Goal: Task Accomplishment & Management: Use online tool/utility

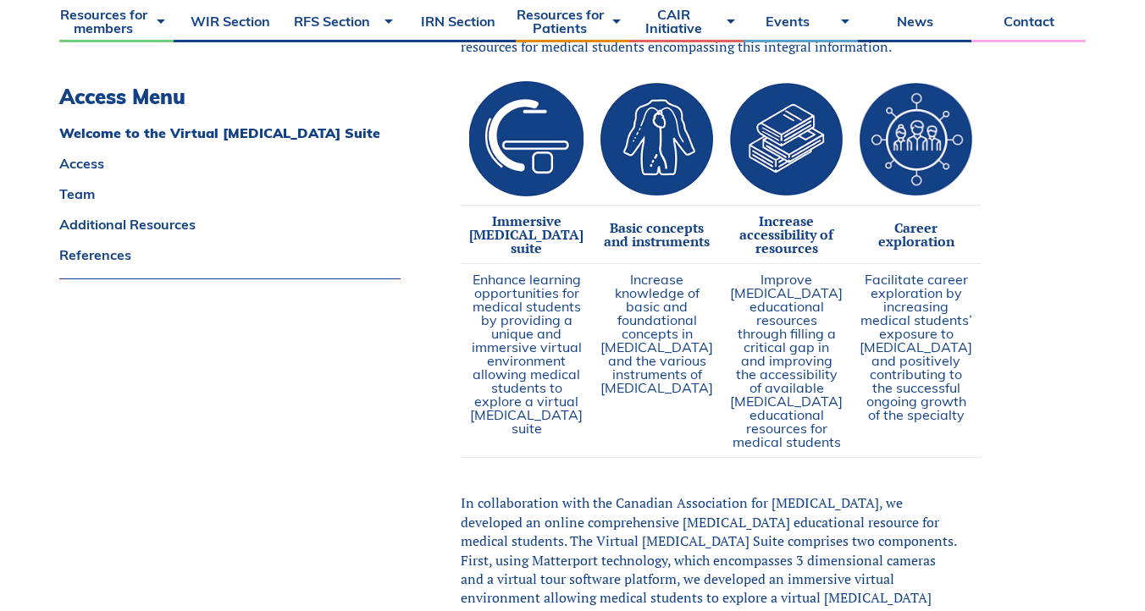
scroll to position [977, 0]
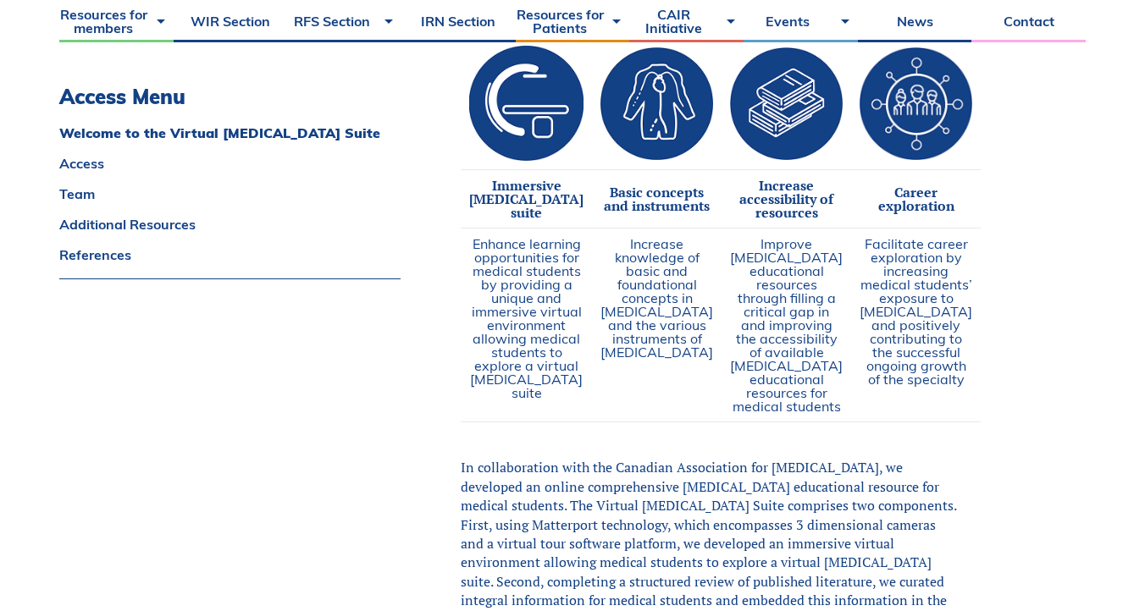
click at [547, 203] on strong "Immersive angiography suite" at bounding box center [526, 199] width 114 height 46
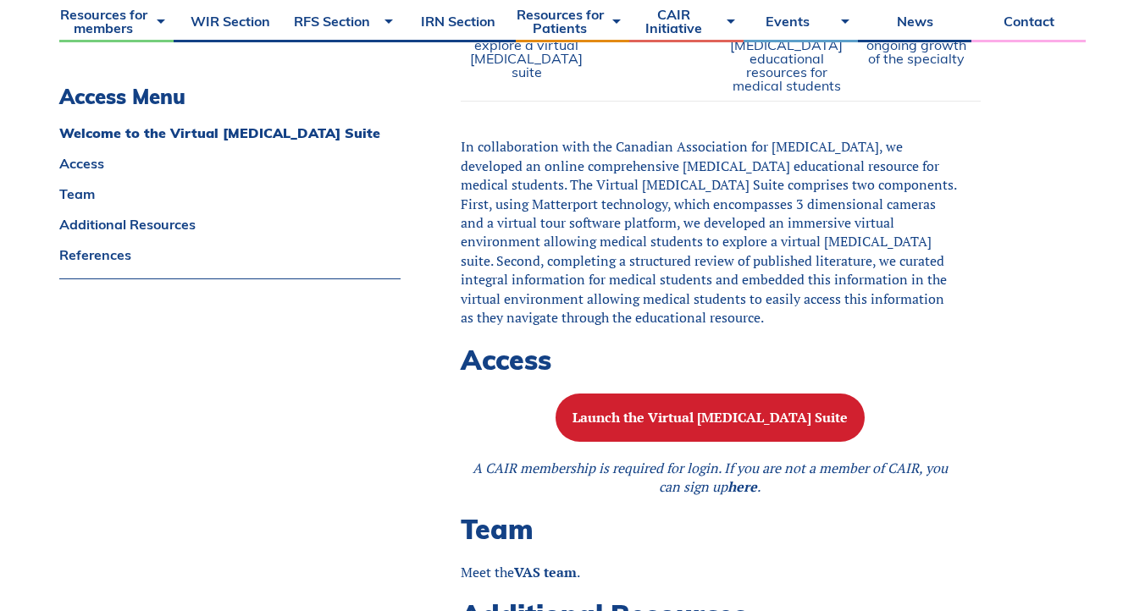
scroll to position [1406, 0]
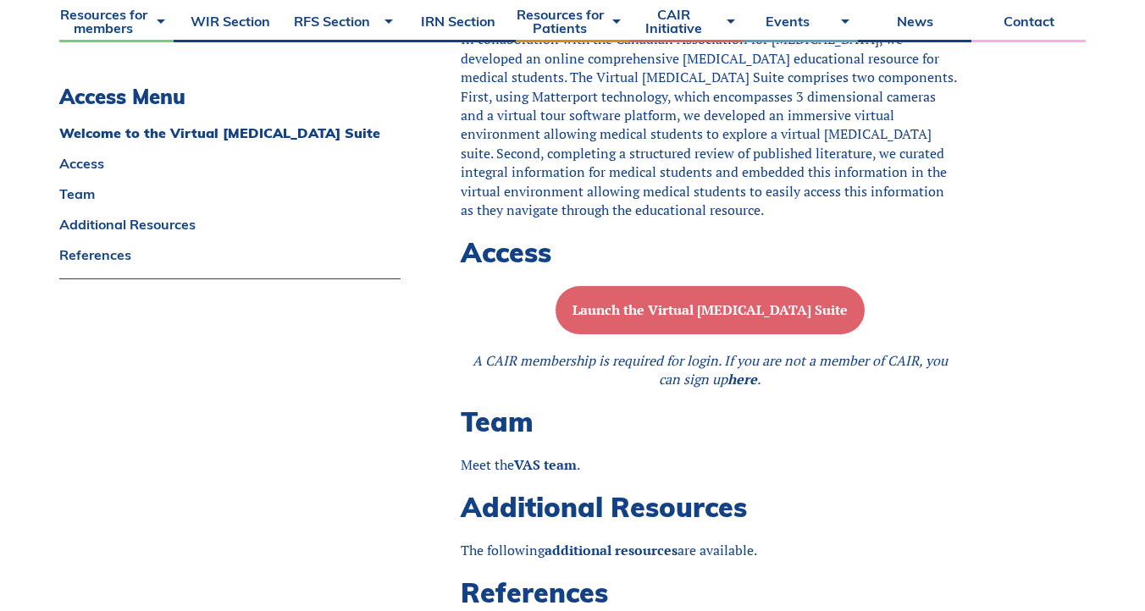
click at [700, 319] on b "Launch the Virtual Angiography Suite" at bounding box center [709, 310] width 275 height 19
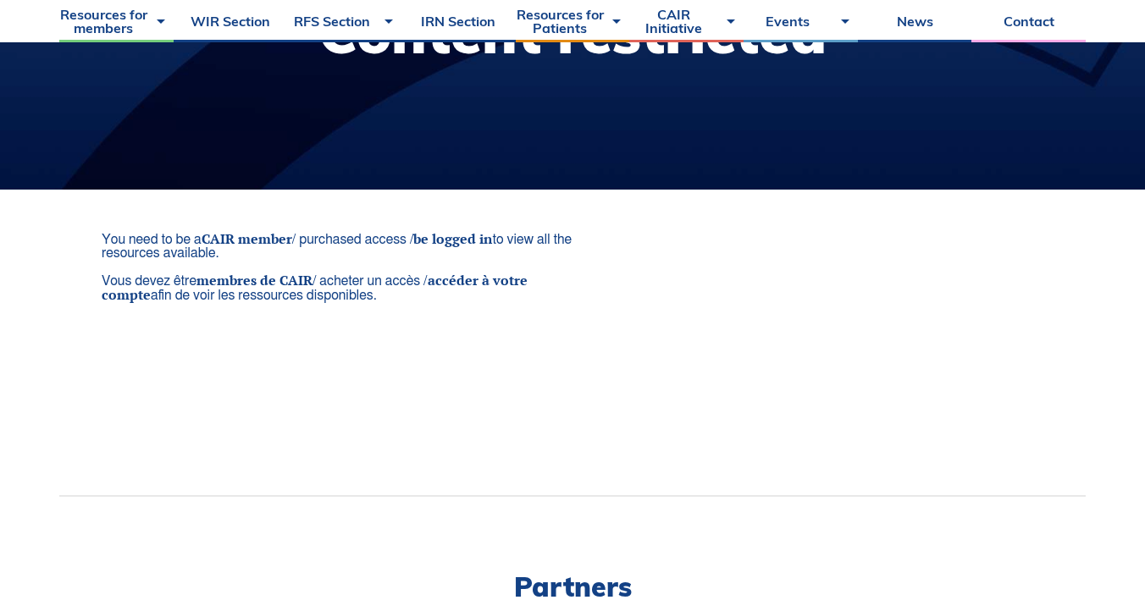
scroll to position [147, 0]
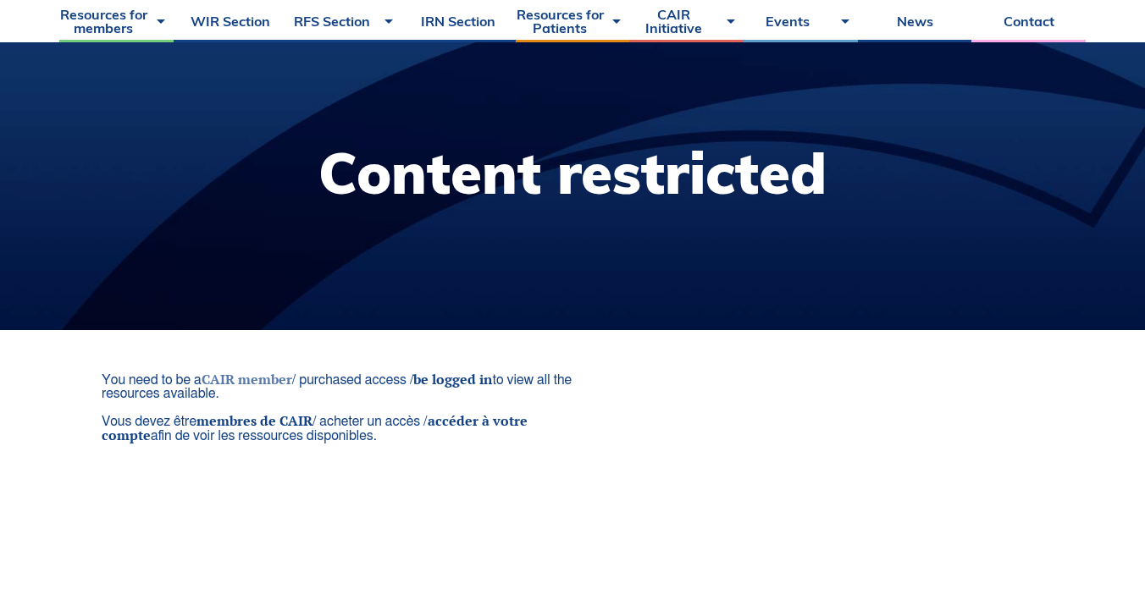
click at [261, 380] on link "CAIR member" at bounding box center [247, 379] width 91 height 19
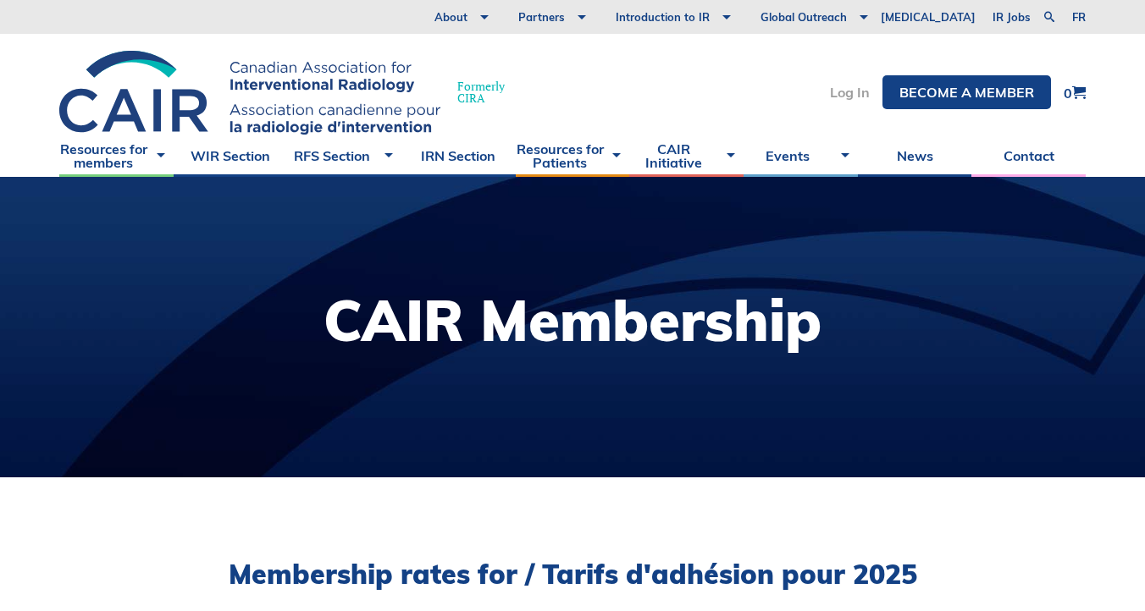
click at [858, 95] on link "Log In" at bounding box center [850, 93] width 40 height 14
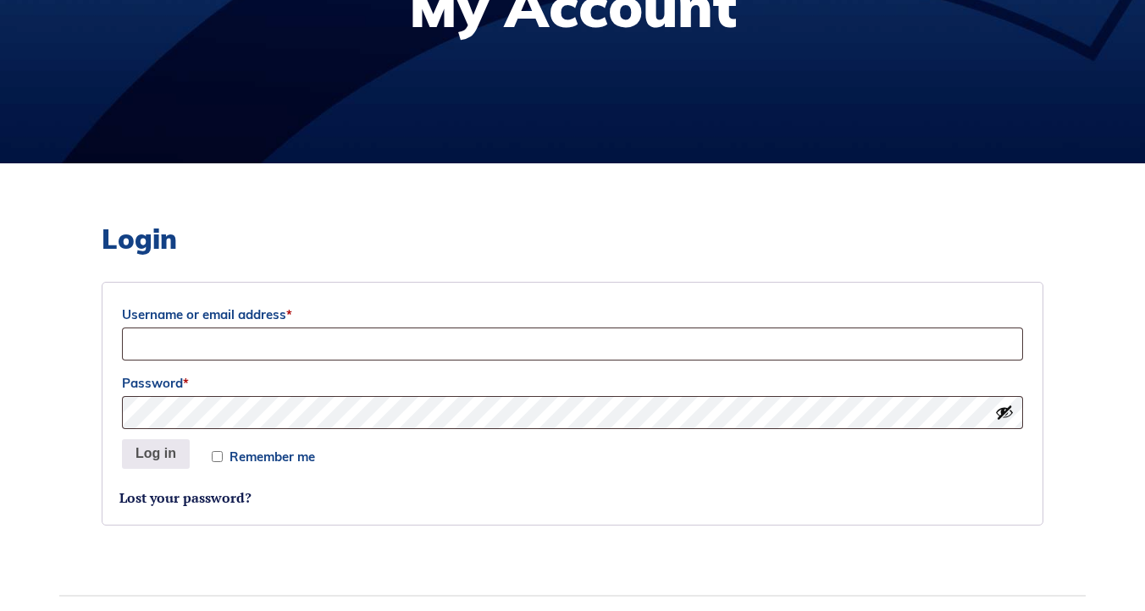
scroll to position [378, 0]
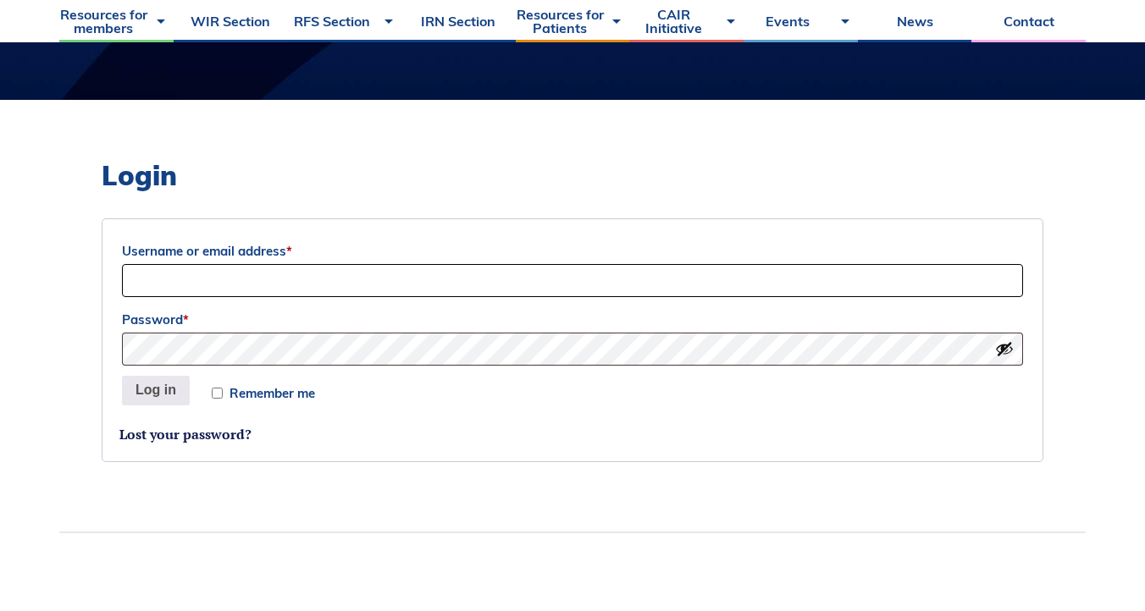
click at [268, 270] on input "Username or email address *" at bounding box center [572, 280] width 901 height 33
click at [254, 290] on input "Username or email address *" at bounding box center [572, 280] width 901 height 33
type input "prisca.hsu@mail.utoronto.ca"
click at [262, 395] on span "Remember me" at bounding box center [272, 393] width 86 height 13
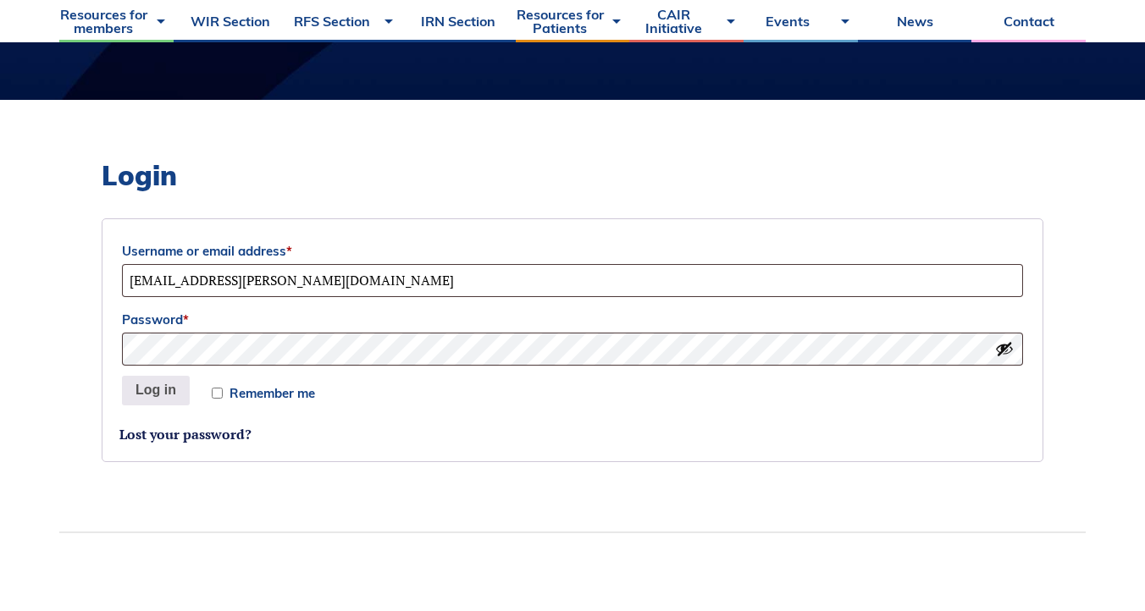
click at [223, 395] on input "Remember me" at bounding box center [217, 393] width 11 height 11
checkbox input "true"
click at [183, 390] on button "Log in" at bounding box center [156, 391] width 68 height 30
click at [161, 385] on button "Log in" at bounding box center [156, 391] width 68 height 30
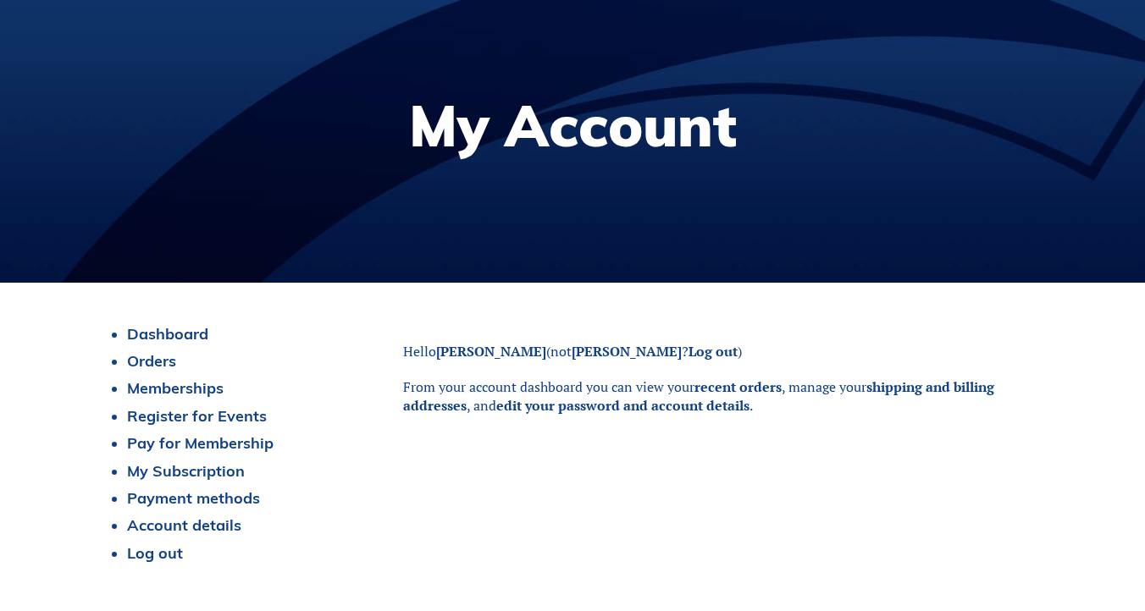
scroll to position [253, 0]
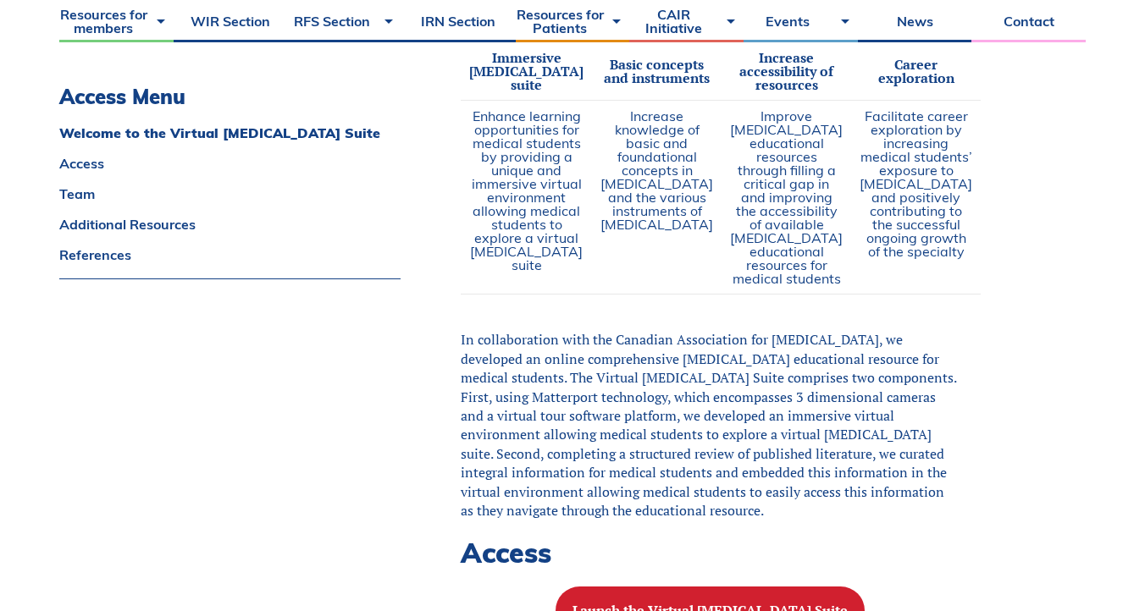
scroll to position [1340, 0]
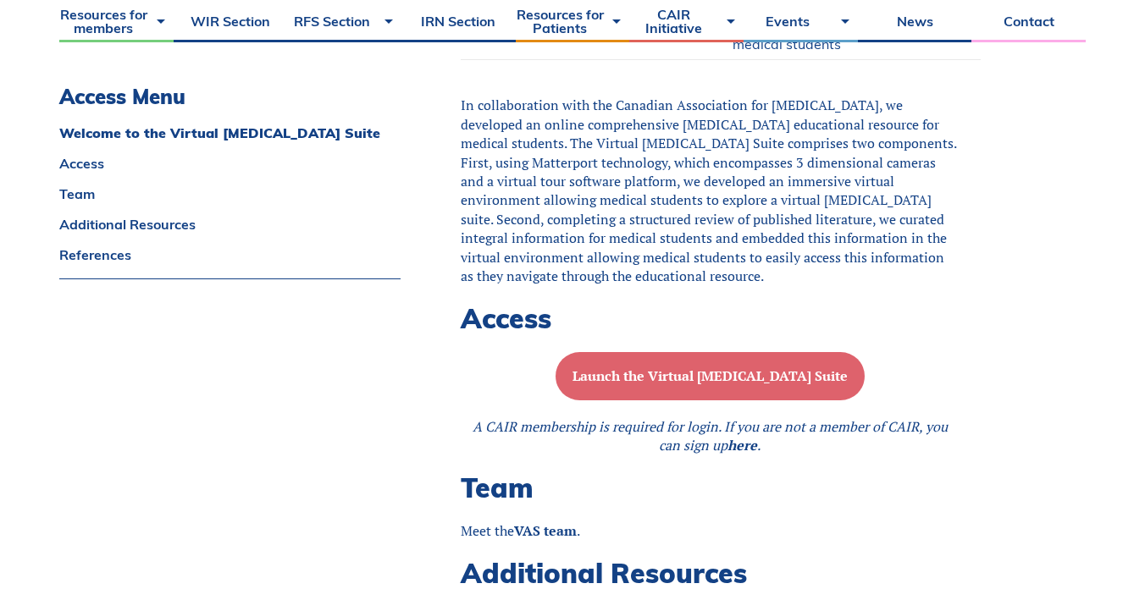
click at [716, 385] on b "Launch the Virtual [MEDICAL_DATA] Suite" at bounding box center [709, 376] width 275 height 19
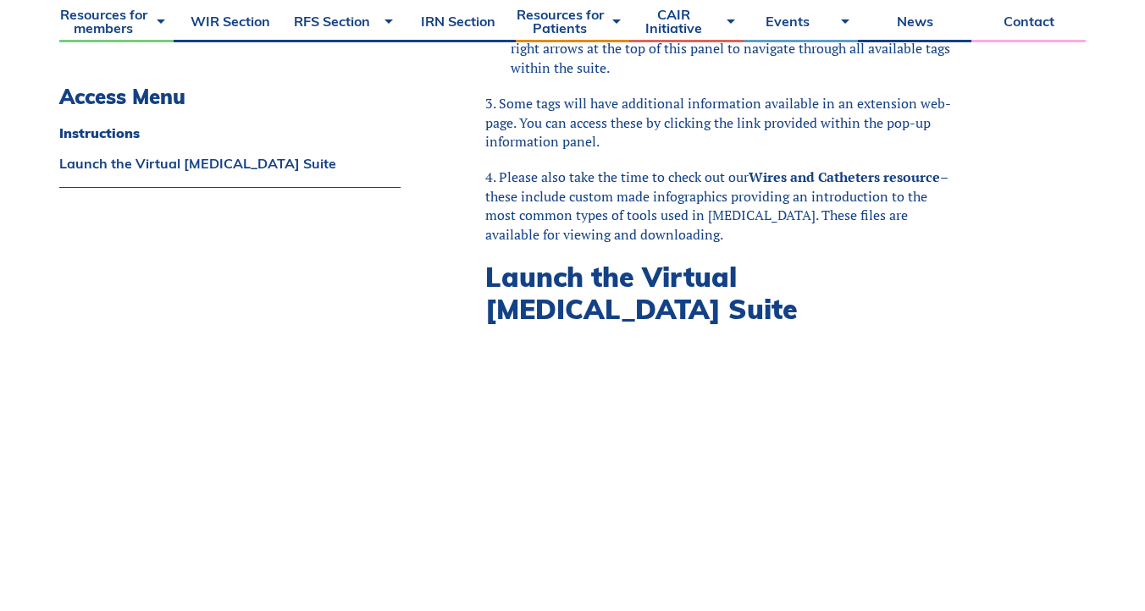
scroll to position [1090, 0]
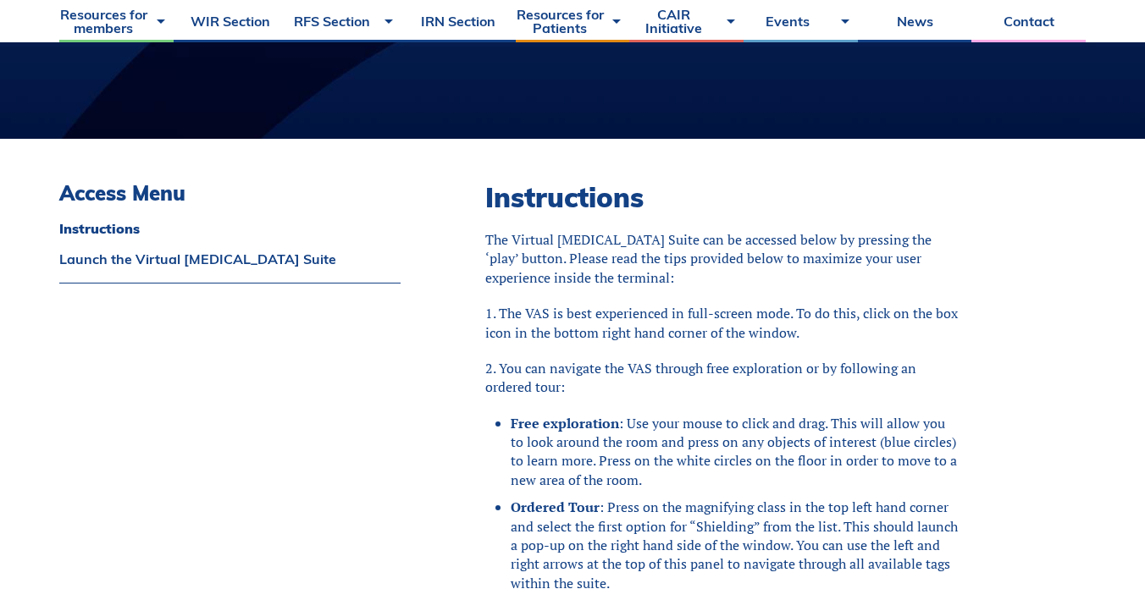
scroll to position [346, 0]
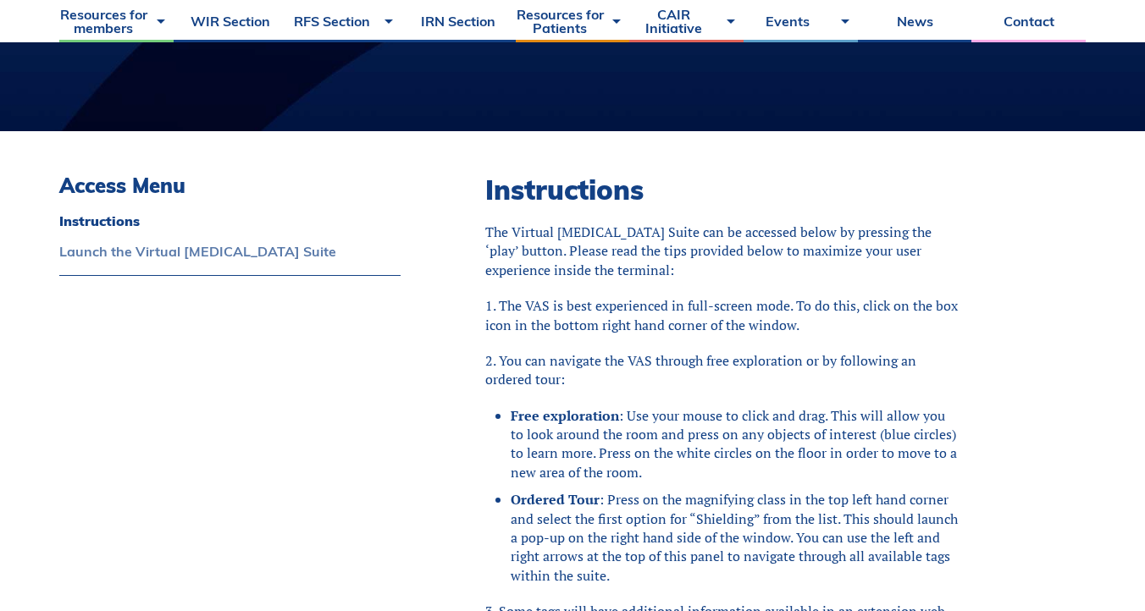
click at [251, 250] on link "Launch the Virtual [MEDICAL_DATA] Suite" at bounding box center [229, 252] width 341 height 14
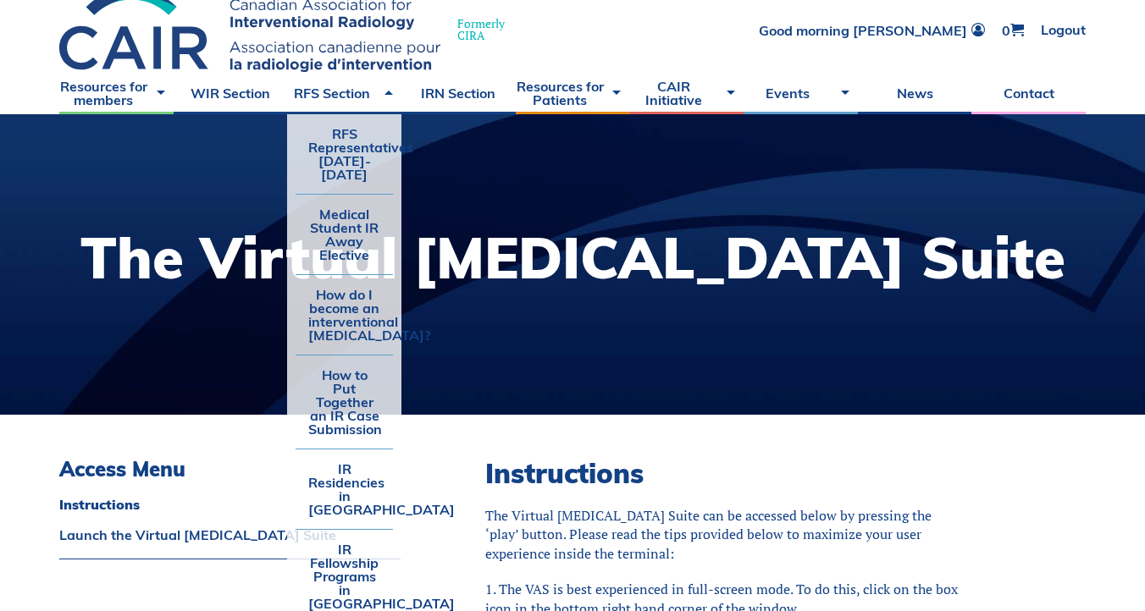
scroll to position [4, 0]
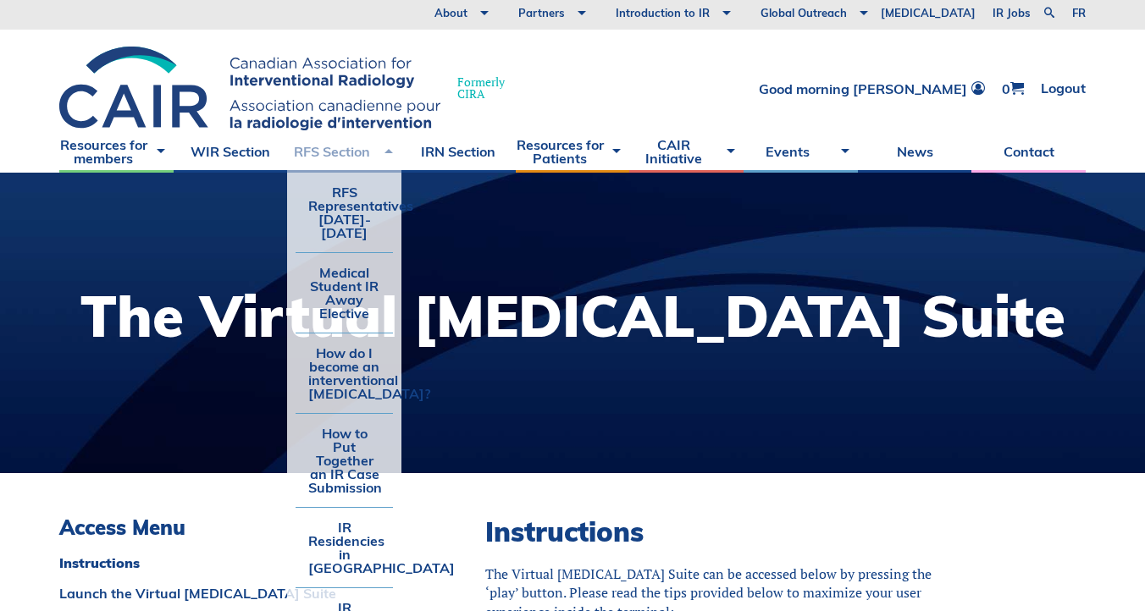
click at [342, 161] on link "RFS Section" at bounding box center [344, 151] width 114 height 42
